Goal: Information Seeking & Learning: Learn about a topic

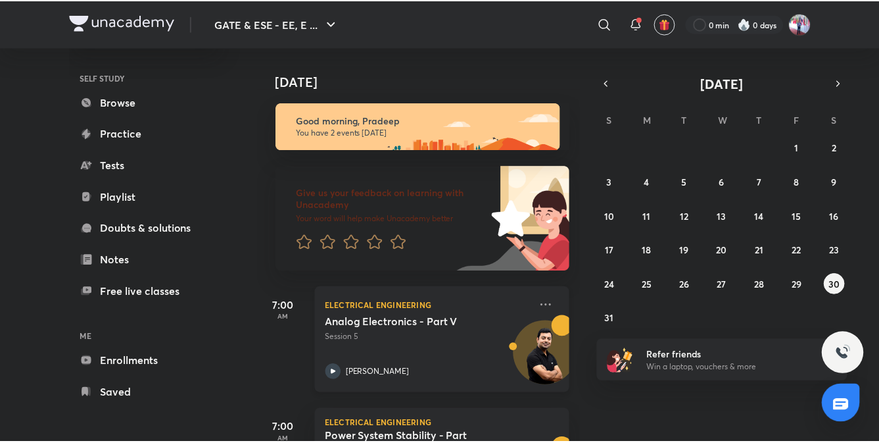
scroll to position [93, 0]
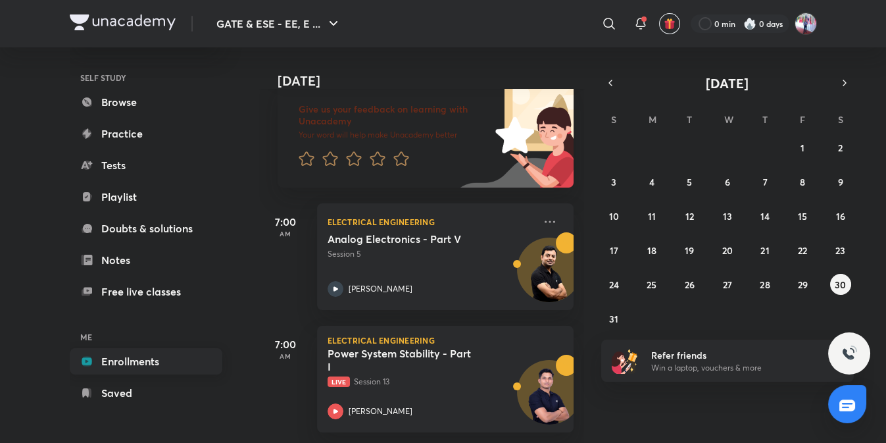
click at [125, 356] on link "Enrollments" at bounding box center [146, 361] width 153 height 26
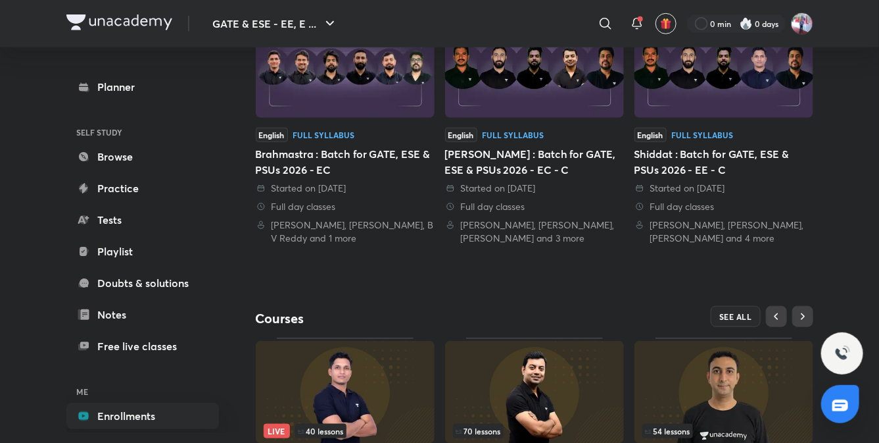
scroll to position [461, 0]
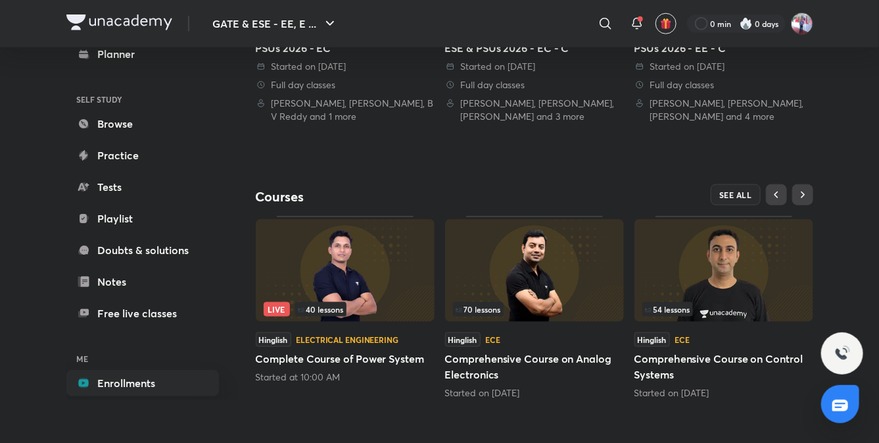
click at [748, 289] on img at bounding box center [724, 270] width 179 height 103
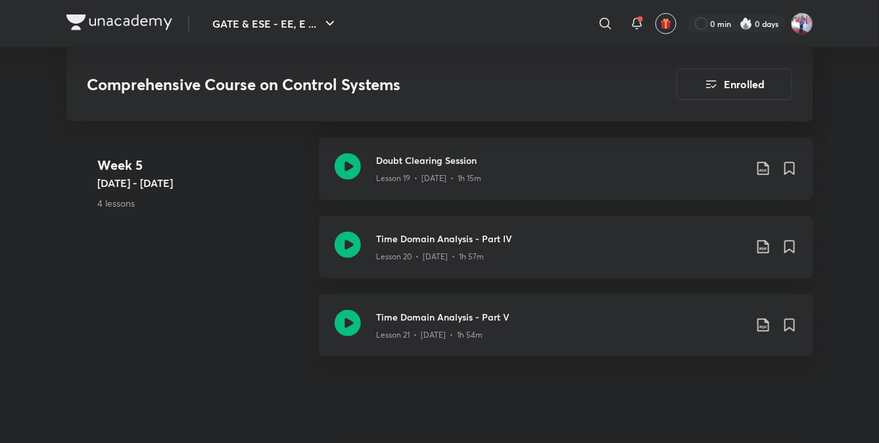
scroll to position [2352, 0]
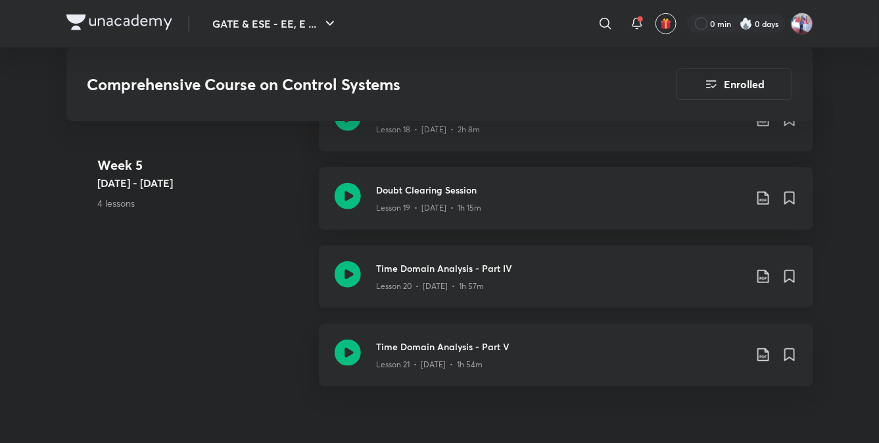
click at [416, 271] on h3 "Time Domain Analysis - Part IV" at bounding box center [561, 268] width 368 height 14
